Goal: Task Accomplishment & Management: Complete application form

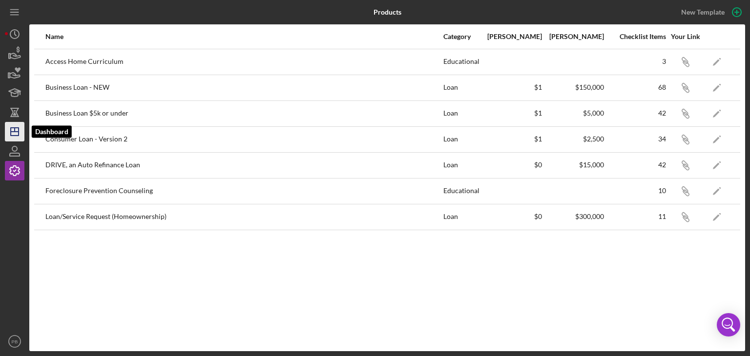
click at [15, 132] on line "button" at bounding box center [15, 130] width 0 height 4
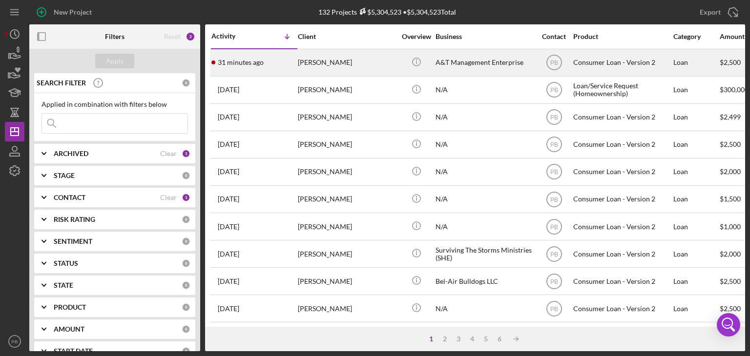
click at [317, 65] on div "[PERSON_NAME]" at bounding box center [347, 63] width 98 height 26
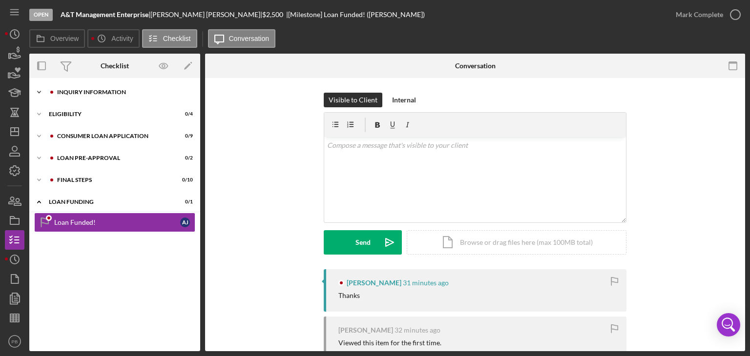
click at [102, 97] on div "Icon/Expander Inquiry Information 0 / 8" at bounding box center [114, 93] width 171 height 20
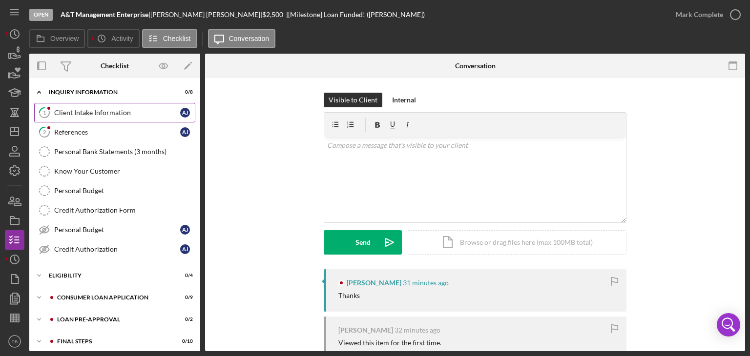
click at [87, 113] on div "Client Intake Information" at bounding box center [117, 113] width 126 height 8
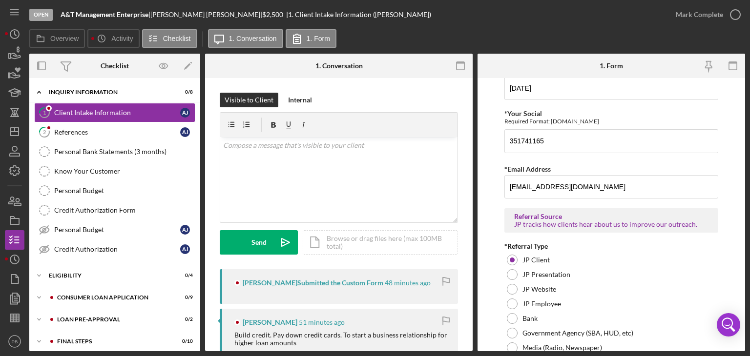
scroll to position [749, 0]
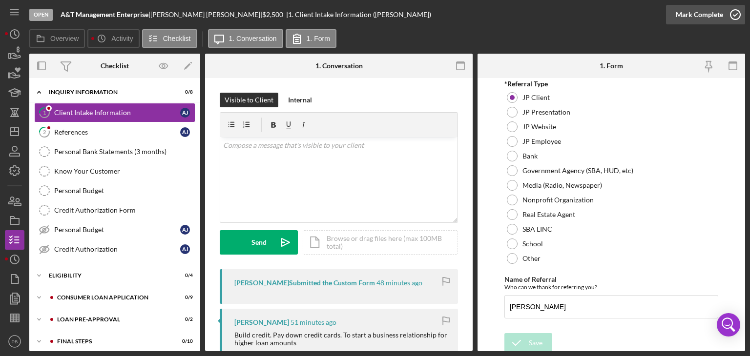
click at [707, 18] on div "Mark Complete" at bounding box center [699, 15] width 47 height 20
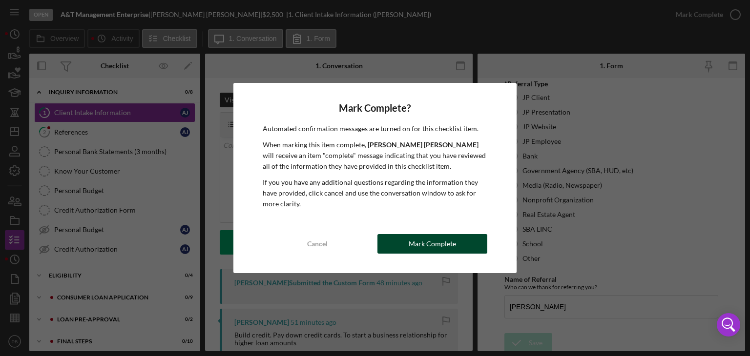
click at [430, 249] on div "Mark Complete" at bounding box center [432, 244] width 47 height 20
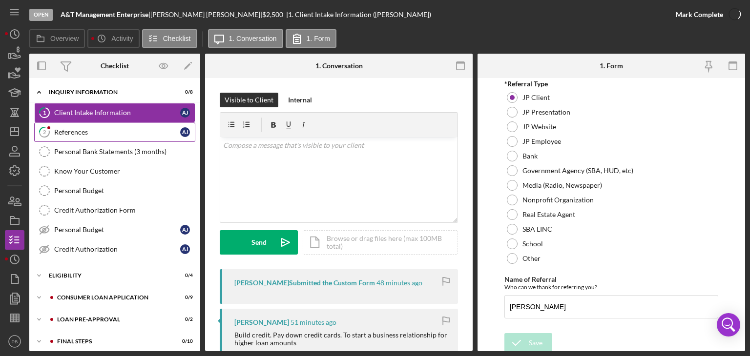
scroll to position [788, 0]
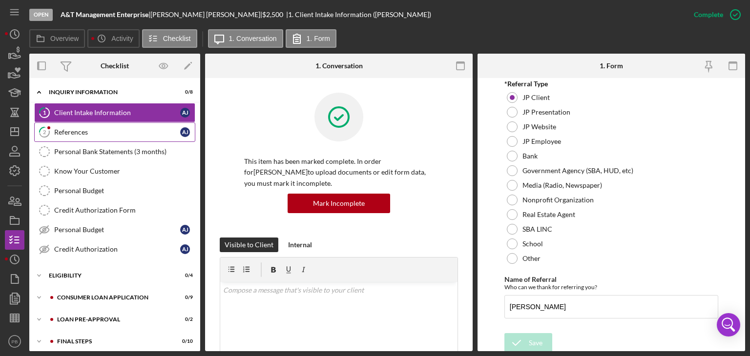
click at [86, 130] on div "References" at bounding box center [117, 132] width 126 height 8
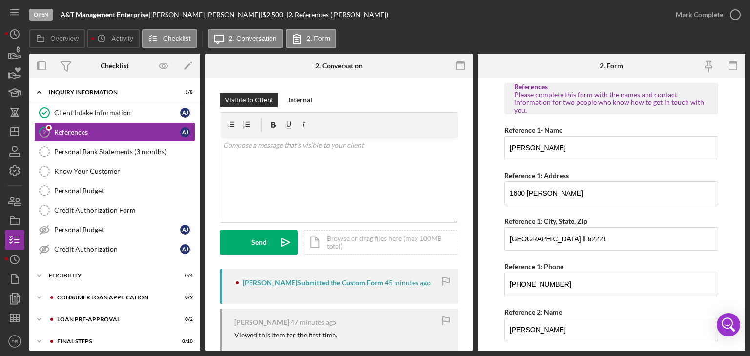
scroll to position [161, 0]
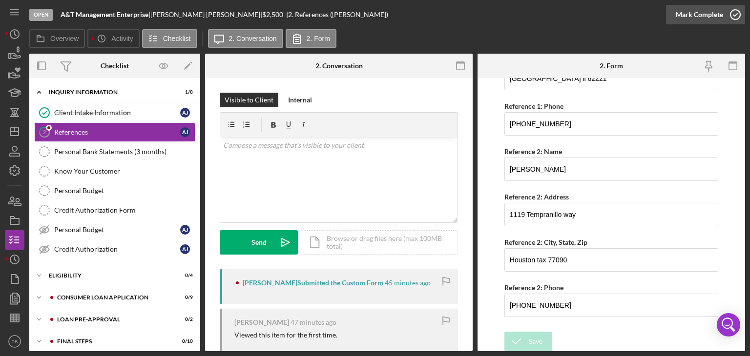
click at [700, 14] on div "Mark Complete" at bounding box center [699, 15] width 47 height 20
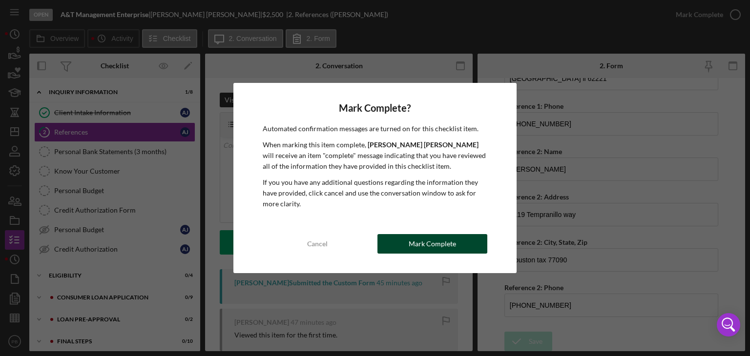
click at [447, 243] on div "Mark Complete" at bounding box center [432, 244] width 47 height 20
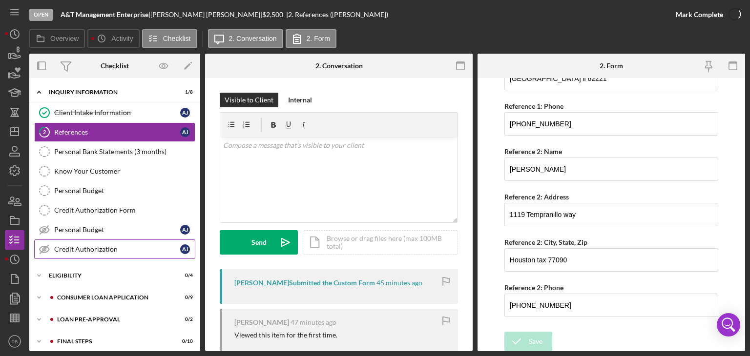
scroll to position [200, 0]
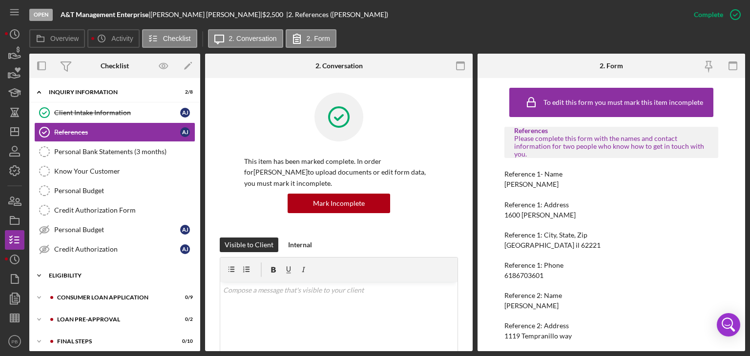
click at [68, 268] on div "Icon/Expander Eligibility 0 / 4" at bounding box center [114, 276] width 171 height 20
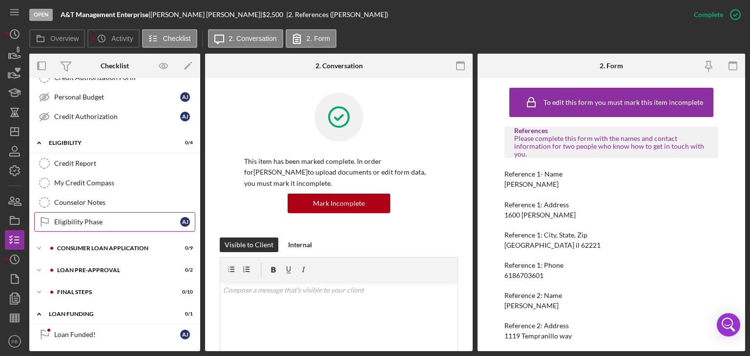
click at [86, 218] on div "Eligibility Phase" at bounding box center [117, 222] width 126 height 8
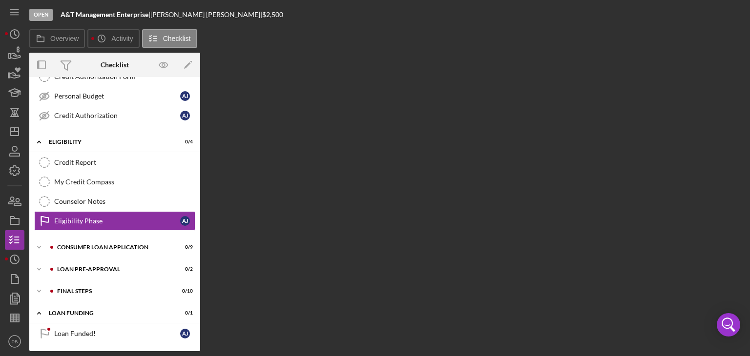
scroll to position [133, 0]
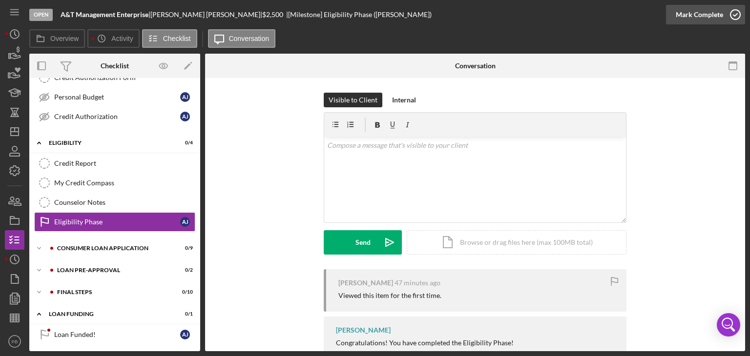
click at [704, 10] on div "Mark Complete" at bounding box center [699, 15] width 47 height 20
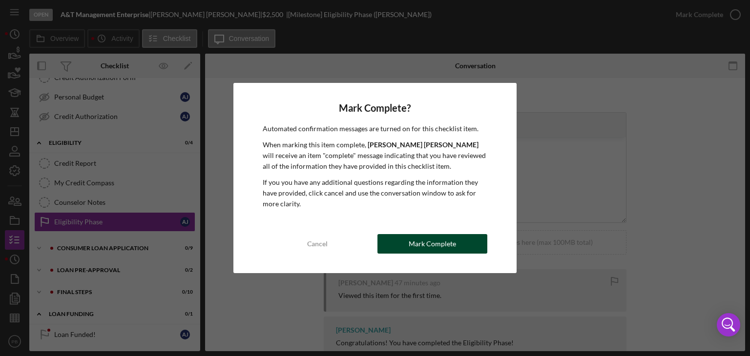
click at [445, 246] on div "Mark Complete" at bounding box center [432, 244] width 47 height 20
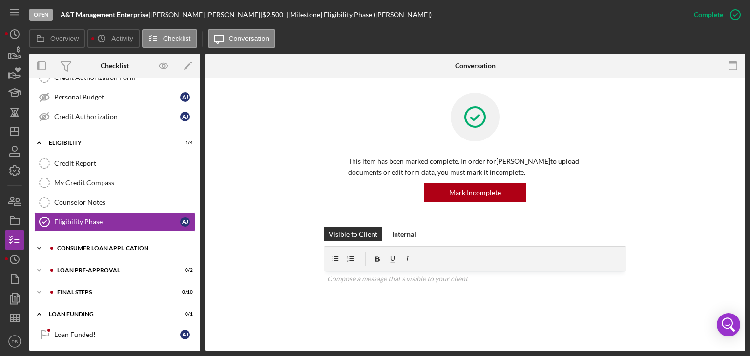
click at [110, 248] on div "Consumer Loan Application" at bounding box center [122, 249] width 131 height 6
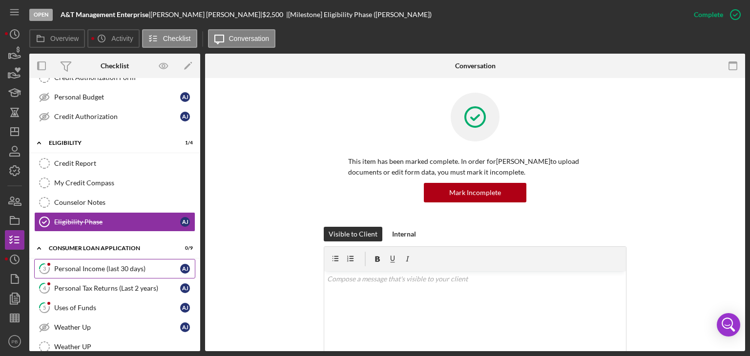
click at [103, 265] on div "Personal Income (last 30 days)" at bounding box center [117, 269] width 126 height 8
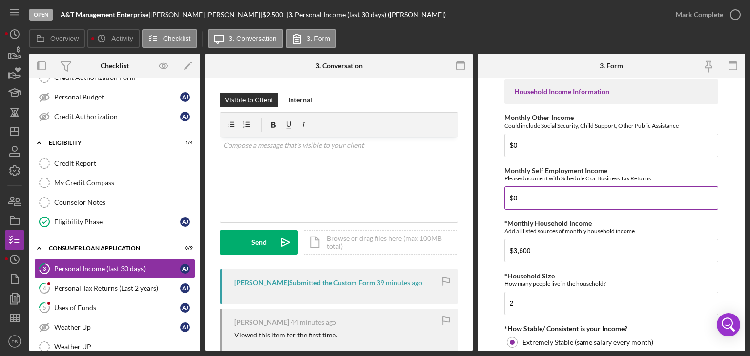
scroll to position [571, 0]
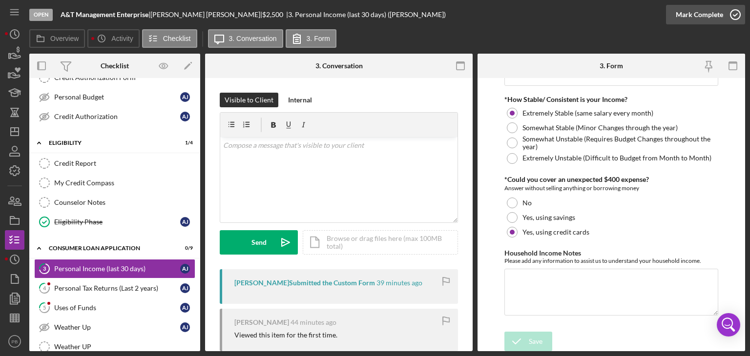
click at [703, 4] on div "Mark Complete" at bounding box center [705, 14] width 79 height 29
click at [88, 288] on div "Personal Tax Returns (Last 2 years)" at bounding box center [117, 289] width 126 height 8
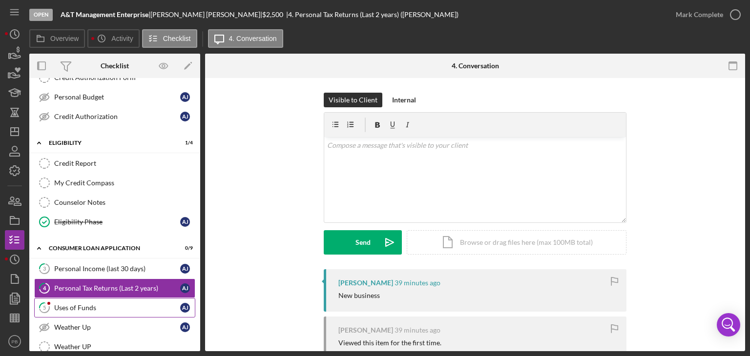
click at [89, 305] on div "Uses of Funds" at bounding box center [117, 308] width 126 height 8
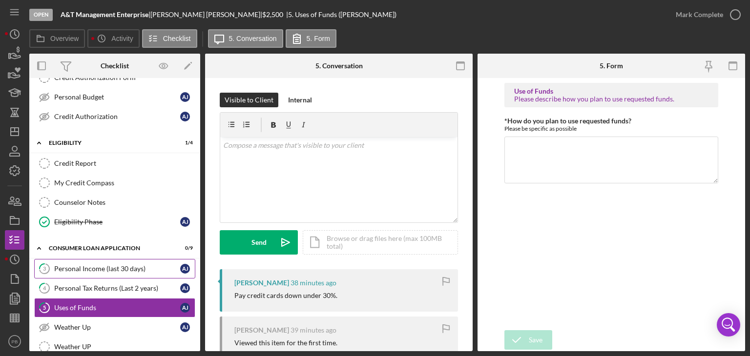
scroll to position [230, 0]
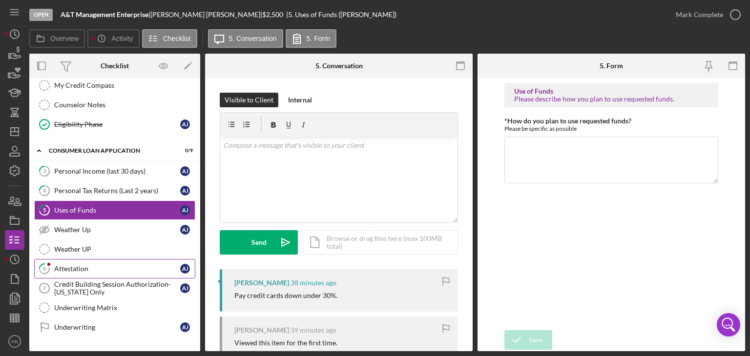
click at [80, 268] on div "Attestation" at bounding box center [117, 269] width 126 height 8
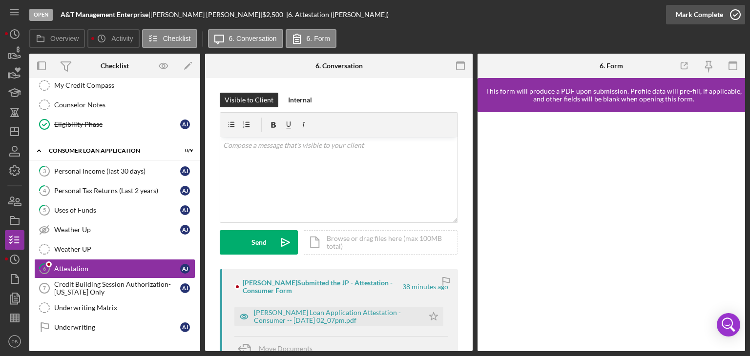
click at [701, 20] on div "Mark Complete" at bounding box center [699, 15] width 47 height 20
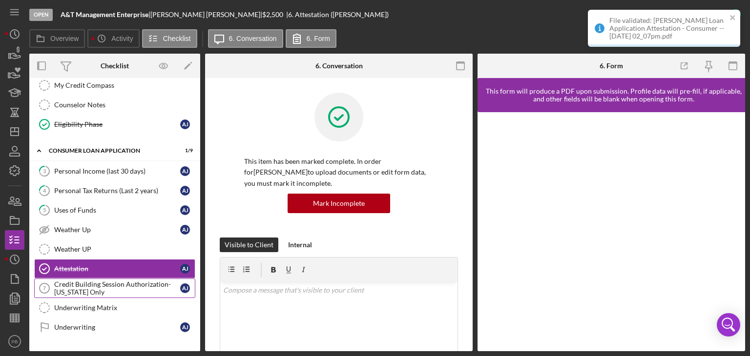
click at [93, 283] on div "Credit Building Session Authorization- [US_STATE] Only" at bounding box center [117, 289] width 126 height 16
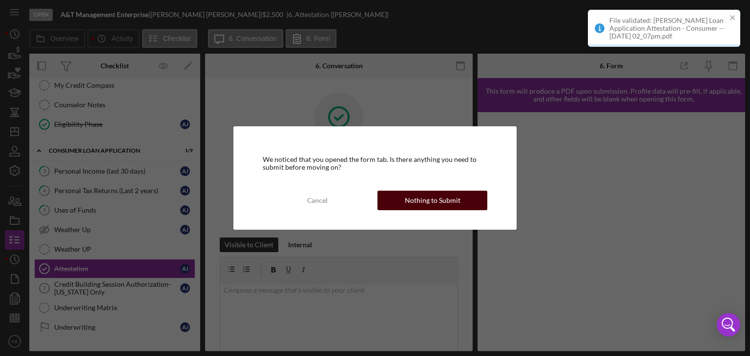
click at [407, 206] on div "Nothing to Submit" at bounding box center [433, 201] width 56 height 20
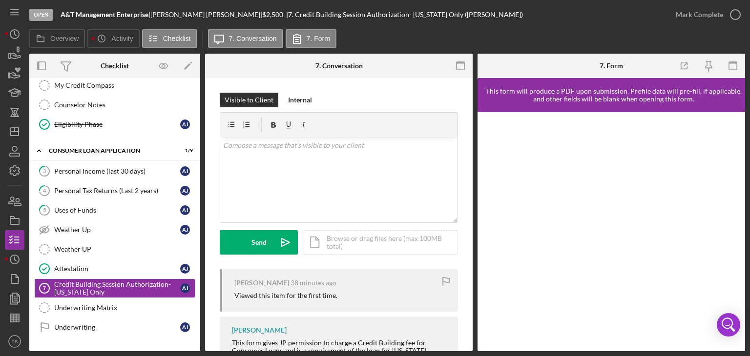
scroll to position [312, 0]
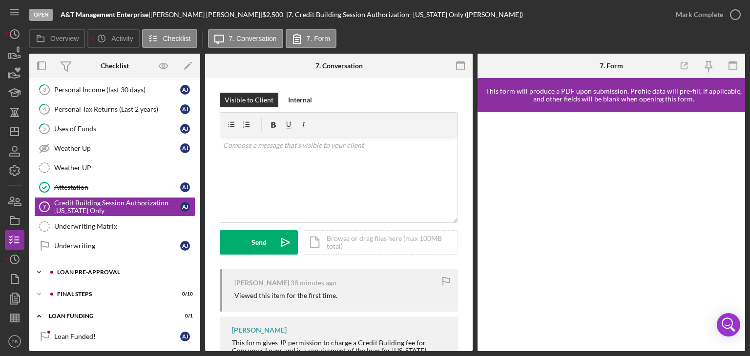
click at [98, 270] on div "Loan Pre-Approval" at bounding box center [122, 273] width 131 height 6
click at [84, 309] on div "Loan Pre-Approval" at bounding box center [117, 313] width 126 height 8
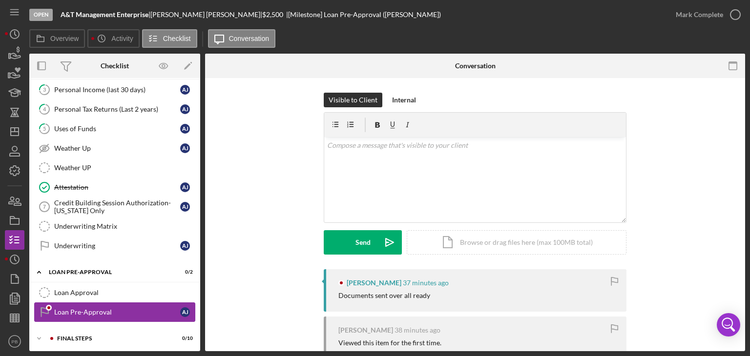
scroll to position [356, 0]
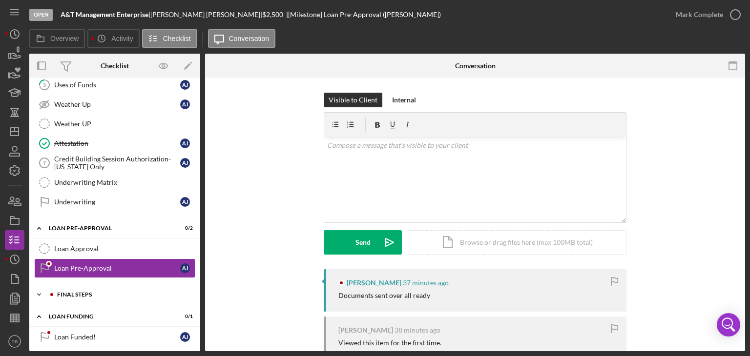
click at [80, 296] on div "Icon/Expander FINAL STEPS 0 / 10" at bounding box center [114, 295] width 171 height 20
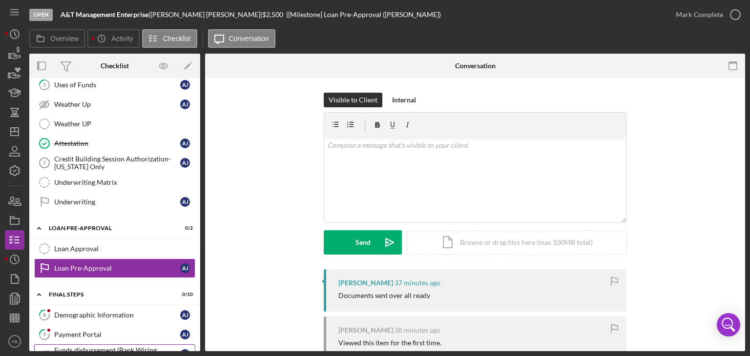
scroll to position [405, 0]
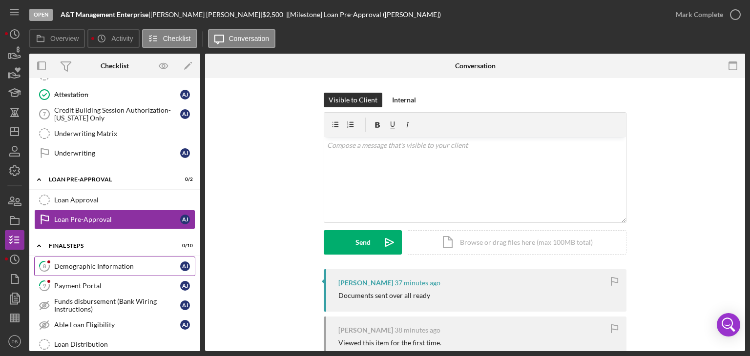
click at [101, 263] on div "Demographic Information" at bounding box center [117, 267] width 126 height 8
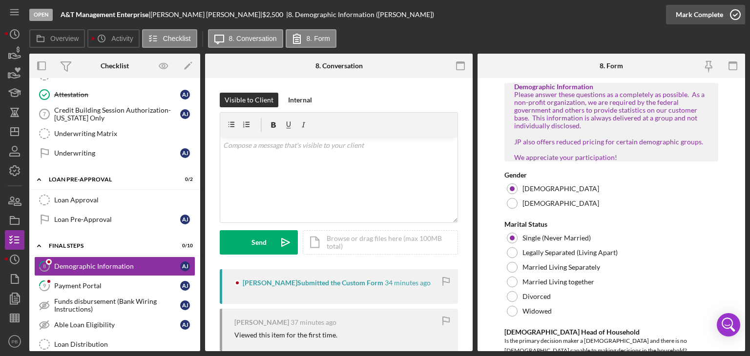
click at [695, 14] on div "Mark Complete" at bounding box center [699, 15] width 47 height 20
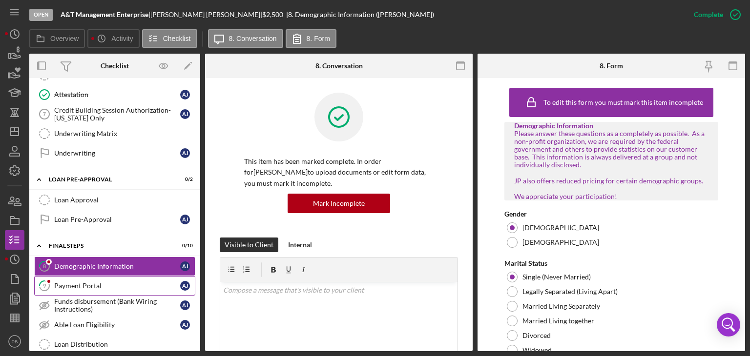
click at [69, 282] on div "Payment Portal" at bounding box center [117, 286] width 126 height 8
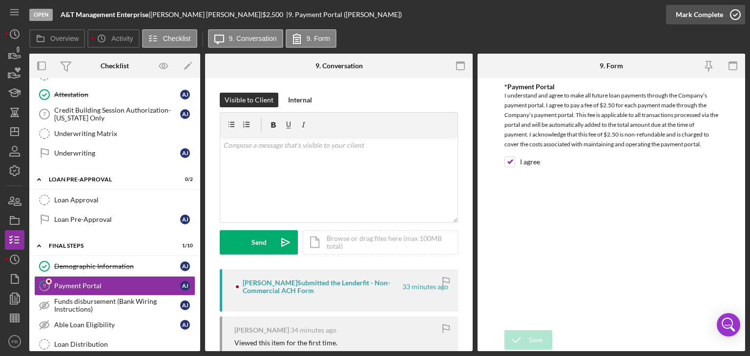
click at [706, 18] on div "Mark Complete" at bounding box center [699, 15] width 47 height 20
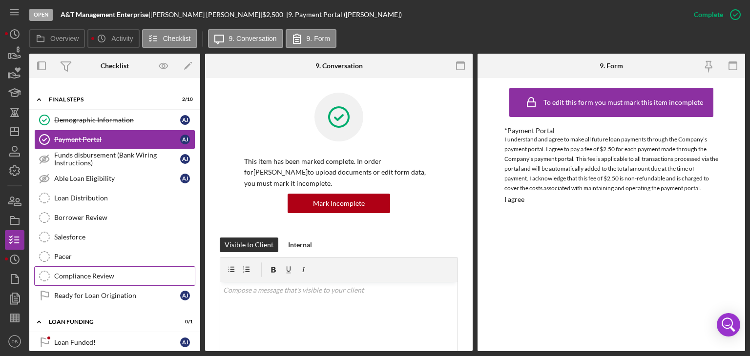
scroll to position [555, 0]
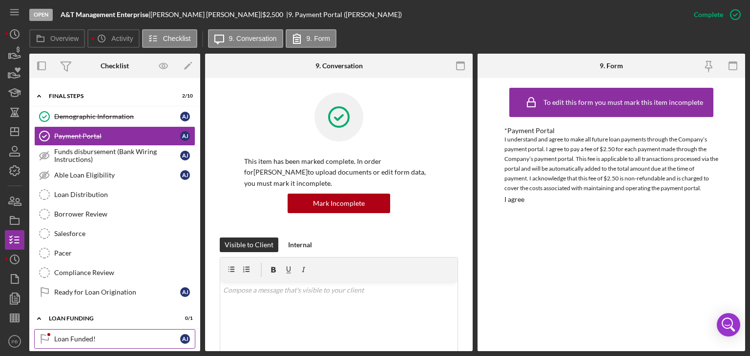
click at [64, 335] on div "Loan Funded!" at bounding box center [117, 339] width 126 height 8
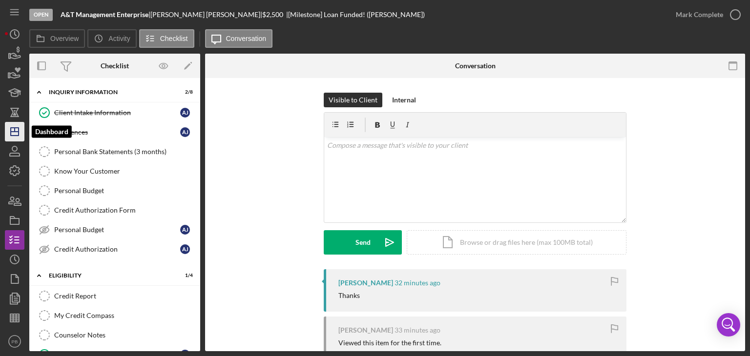
click at [14, 133] on icon "Icon/Dashboard" at bounding box center [14, 132] width 24 height 24
